Goal: Task Accomplishment & Management: Complete application form

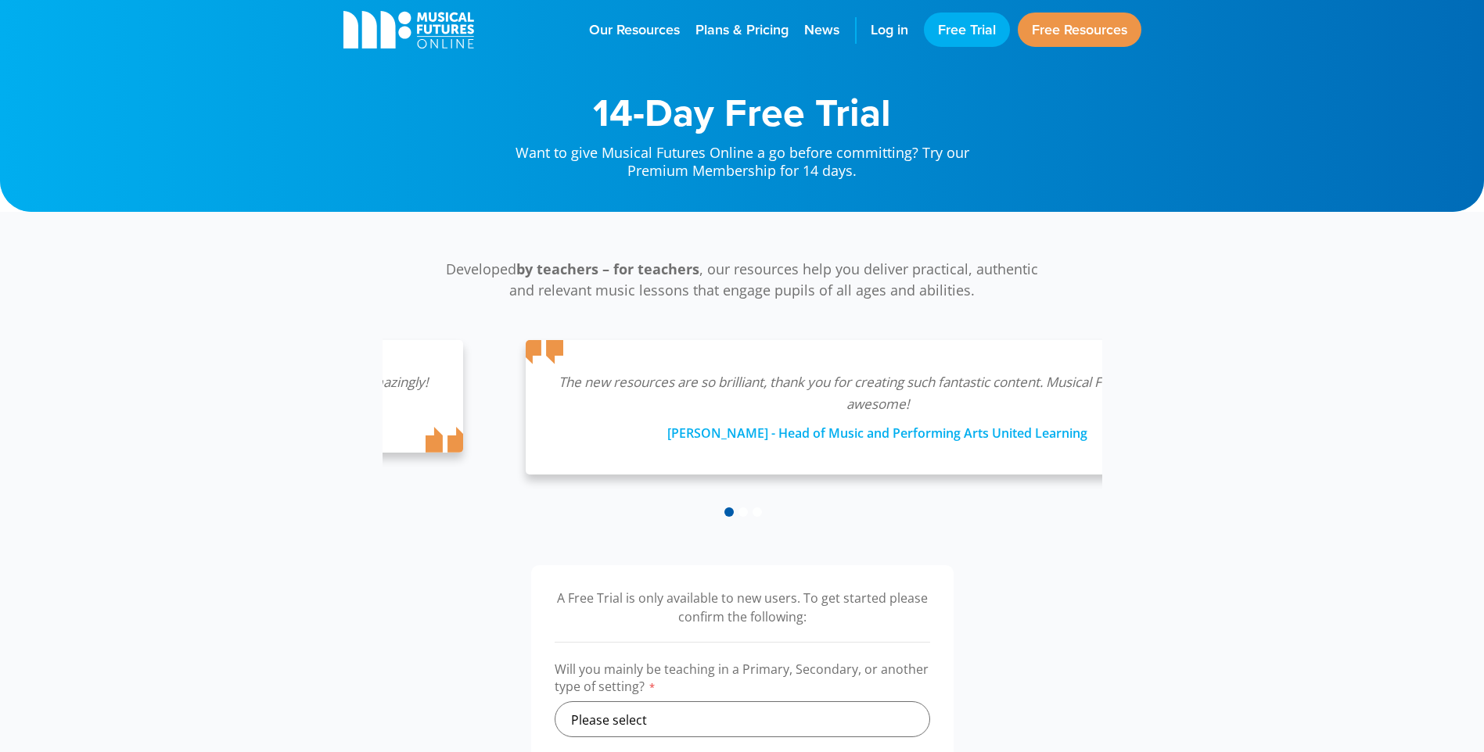
drag, startPoint x: 451, startPoint y: 378, endPoint x: 564, endPoint y: 397, distance: 114.2
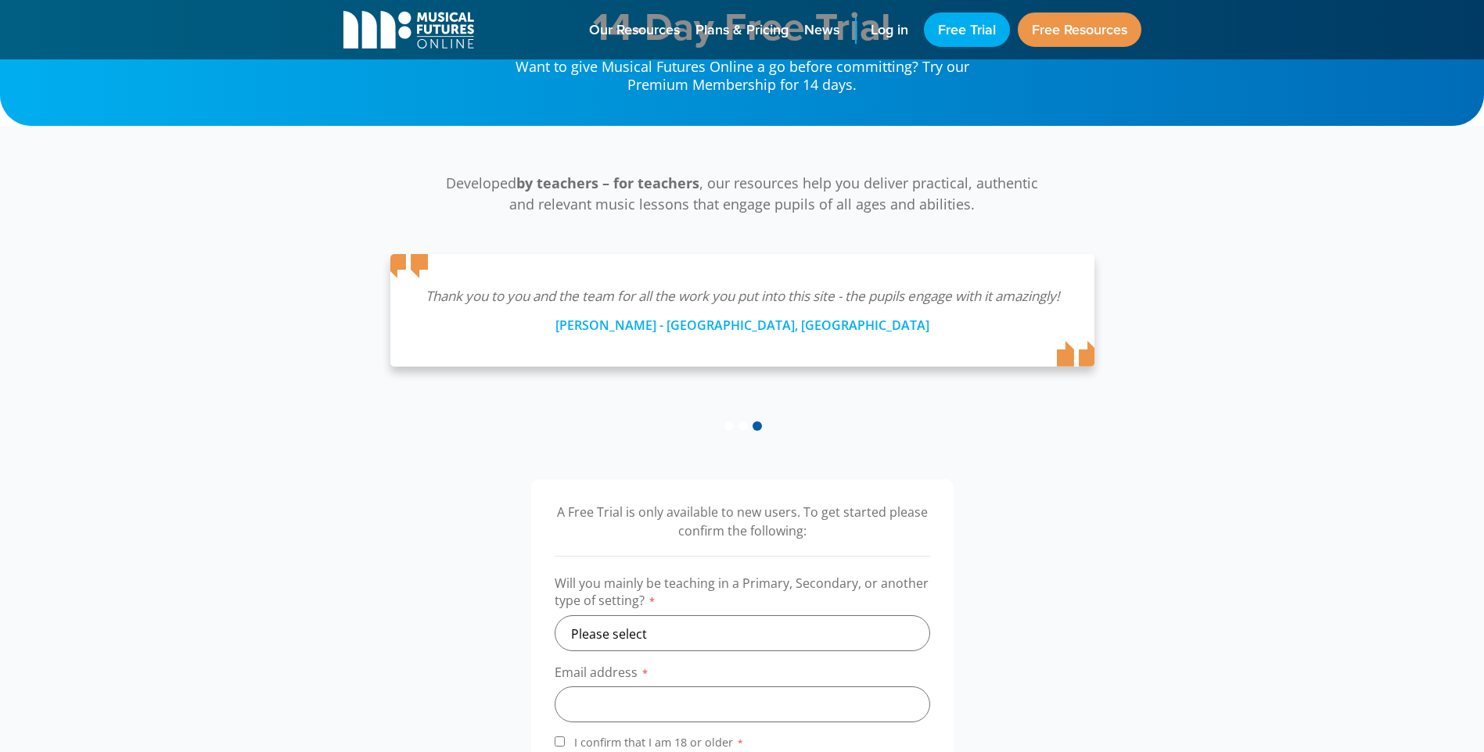
scroll to position [235, 0]
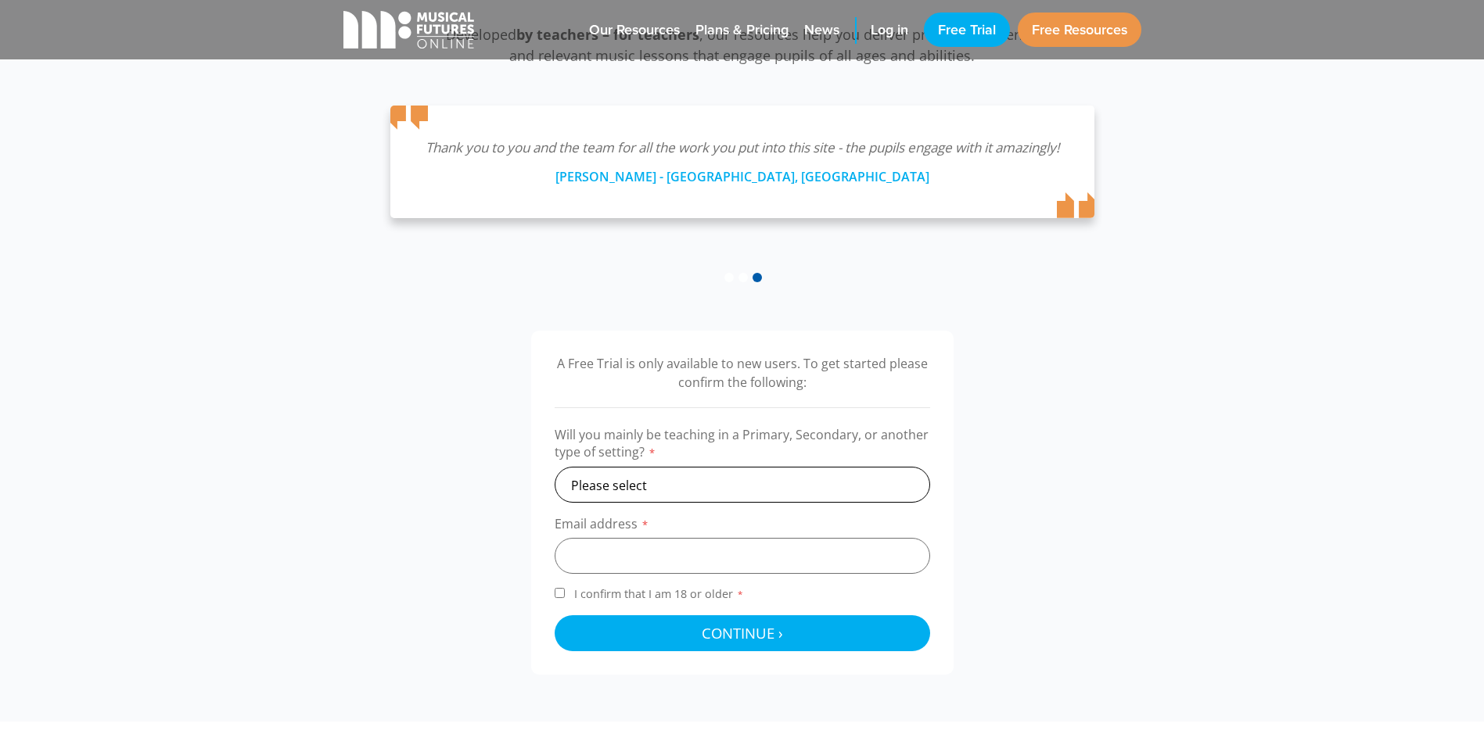
click at [677, 488] on select "Please select Primary Secondary Other" at bounding box center [742, 485] width 375 height 36
click at [674, 501] on select "Please select Primary Secondary Other" at bounding box center [742, 485] width 375 height 36
select select "secondary"
click at [555, 467] on select "Please select Primary Secondary Other" at bounding box center [742, 485] width 375 height 36
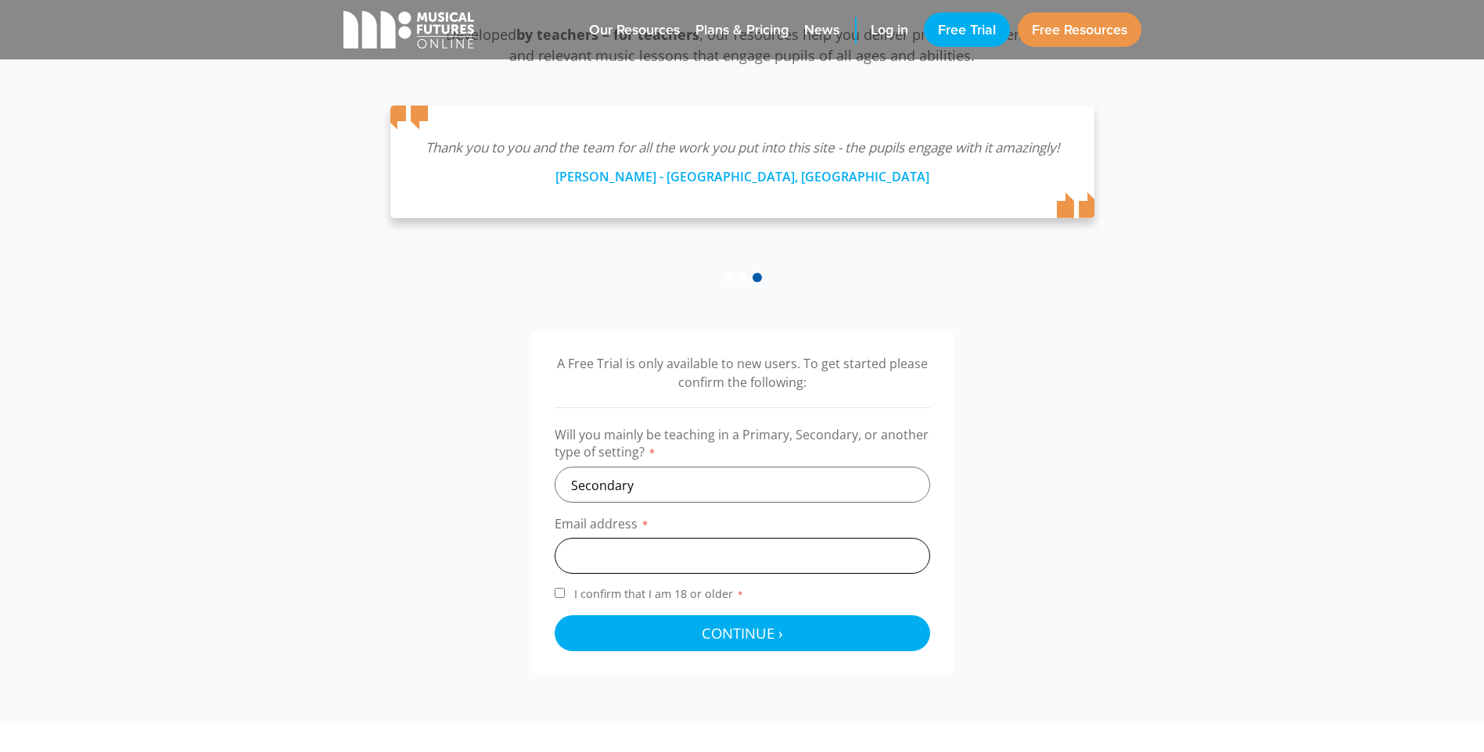
click at [605, 562] on input "email" at bounding box center [742, 556] width 375 height 36
type input "[EMAIL_ADDRESS][DOMAIN_NAME]"
click at [587, 592] on span "I confirm that I am 18 or older *" at bounding box center [659, 594] width 176 height 15
drag, startPoint x: 587, startPoint y: 592, endPoint x: 559, endPoint y: 598, distance: 28.8
click at [544, 598] on div "A Free Trial is only available to new users. To get started please confirm the …" at bounding box center [742, 503] width 422 height 344
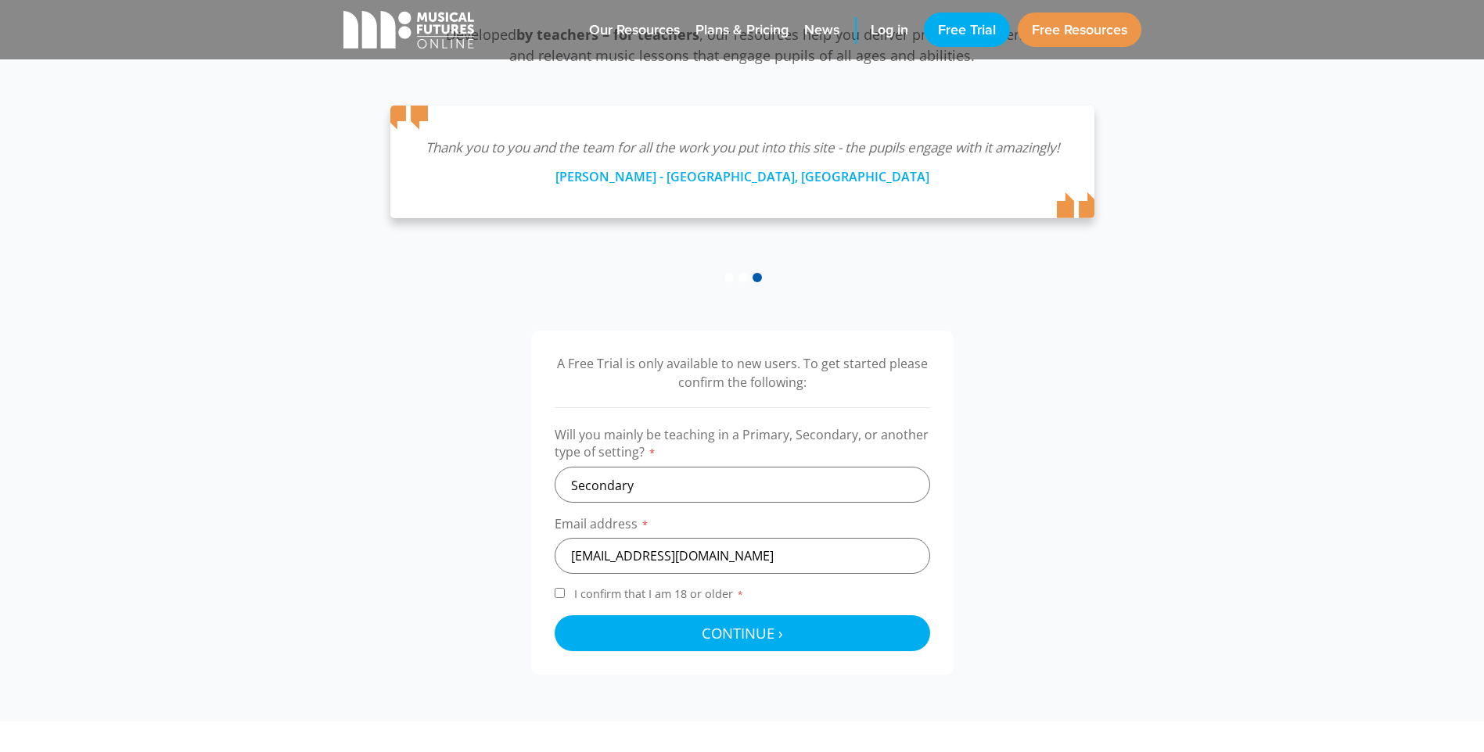
click at [565, 598] on label "I confirm that I am 18 or older *" at bounding box center [742, 597] width 375 height 21
click at [565, 598] on input "I confirm that I am 18 or older *" at bounding box center [560, 593] width 10 height 10
checkbox input "true"
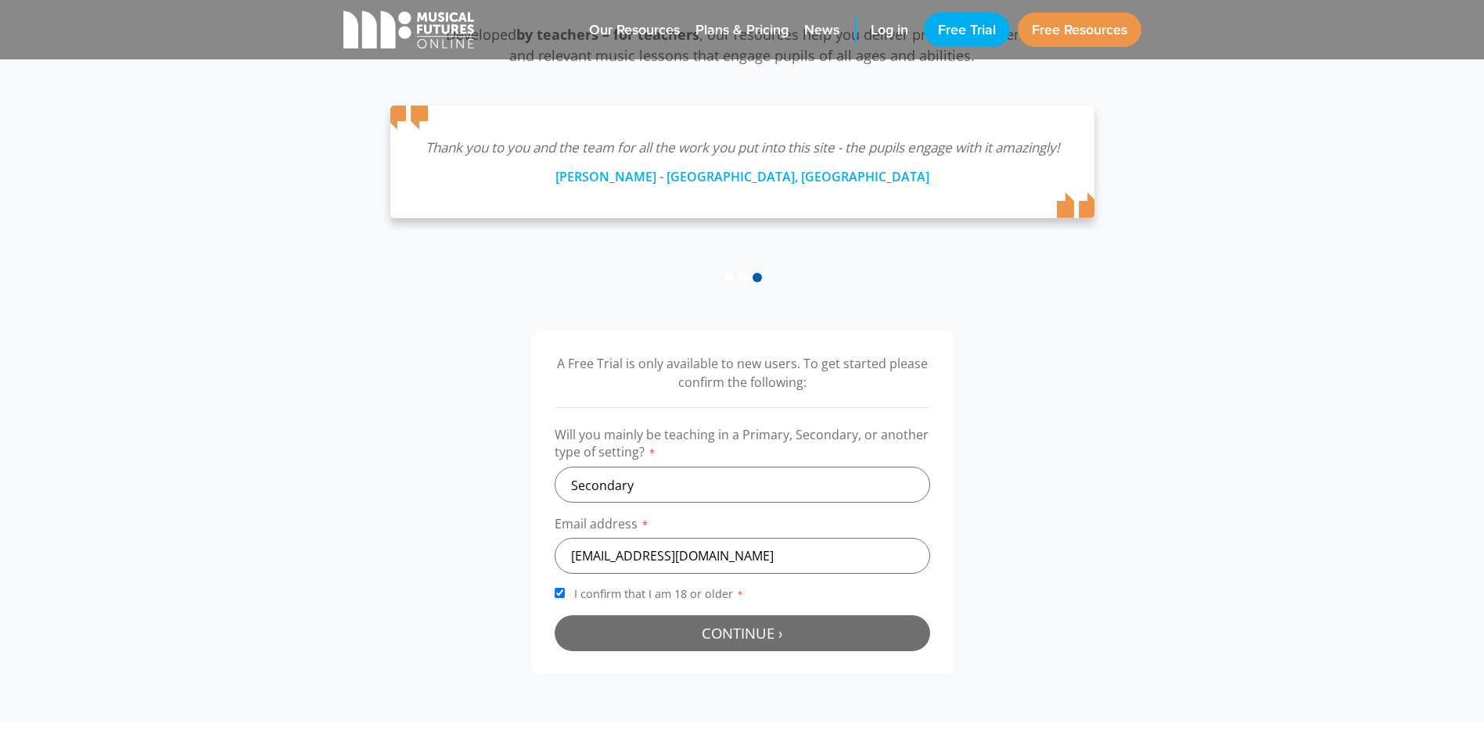
click at [573, 633] on button "Continue › Checking your details..." at bounding box center [742, 634] width 375 height 36
